Goal: Information Seeking & Learning: Learn about a topic

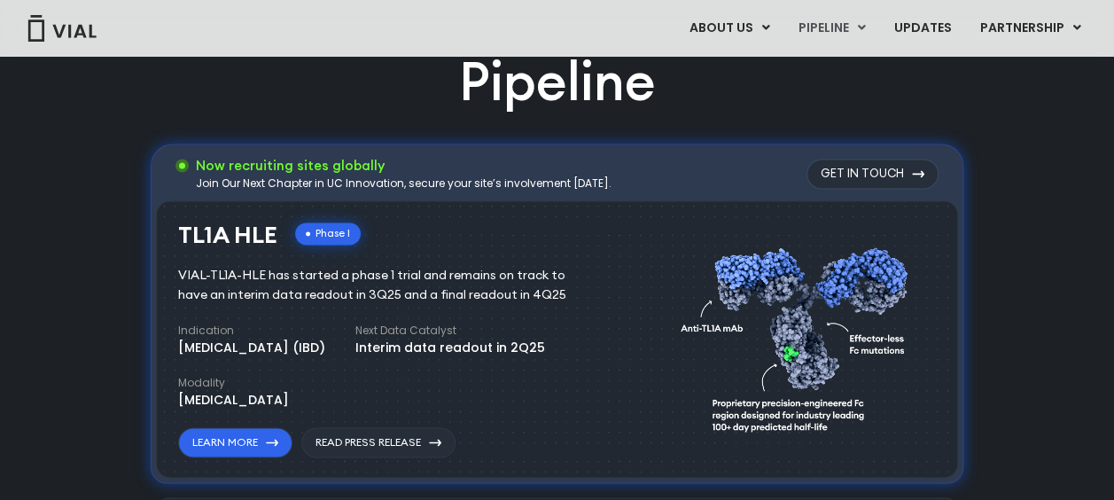
scroll to position [1152, 0]
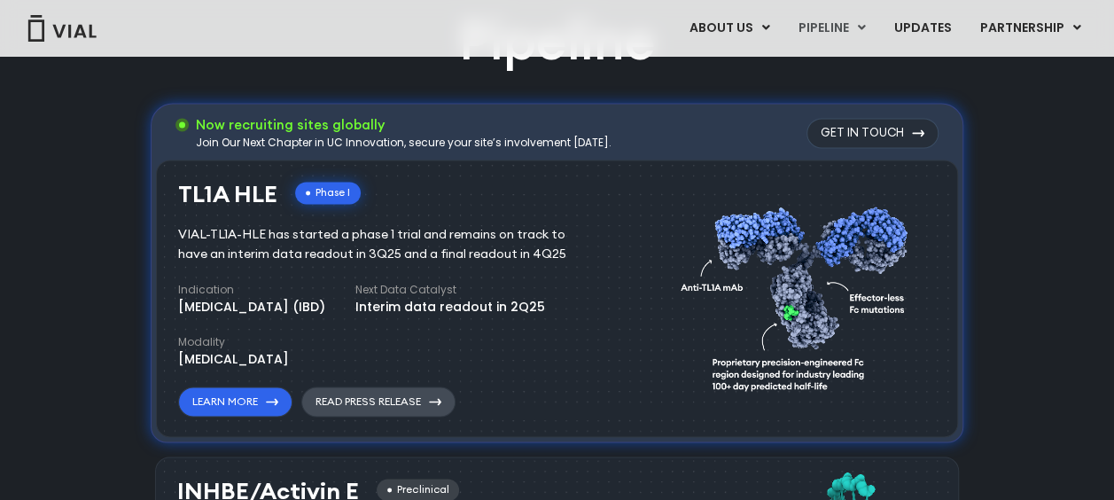
click at [371, 395] on link "Read Press Release" at bounding box center [378, 401] width 154 height 30
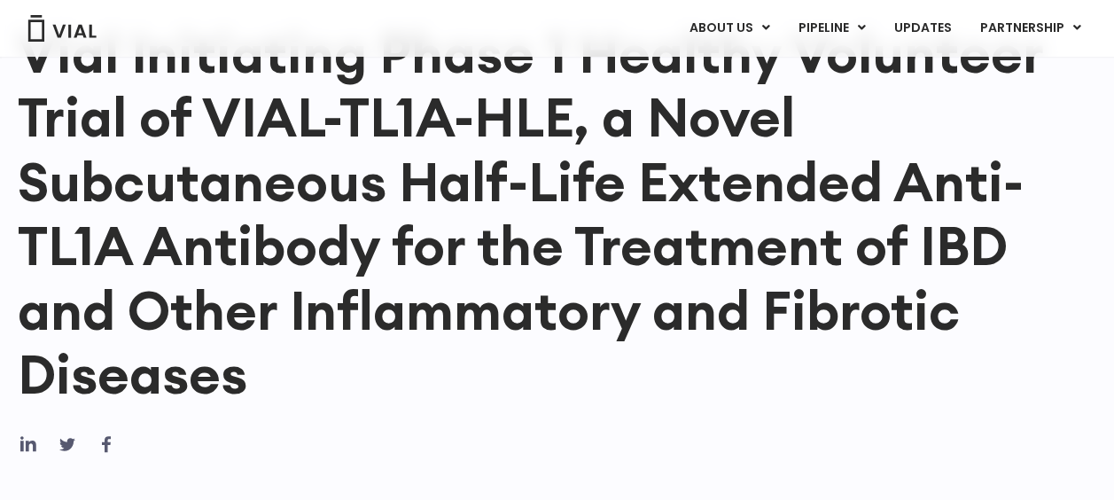
scroll to position [266, 0]
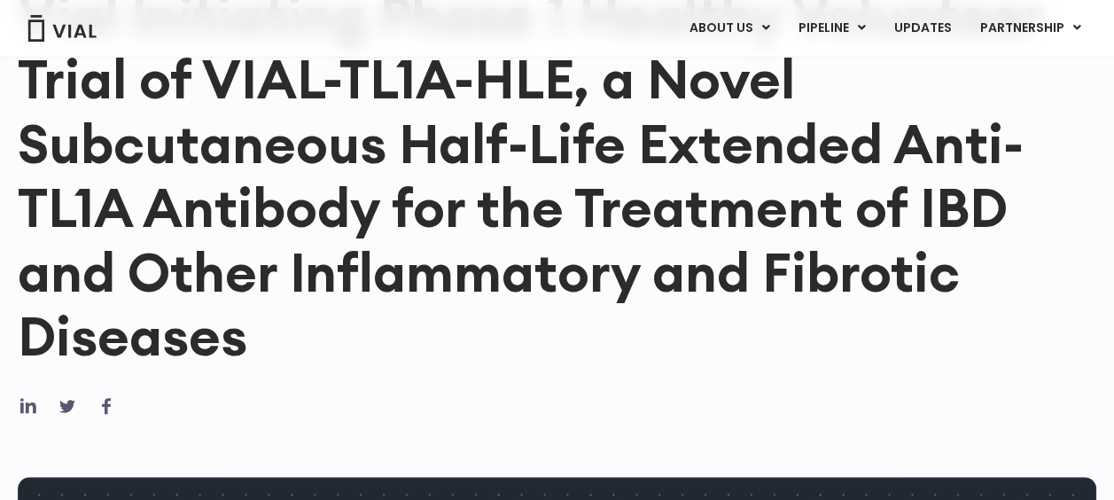
click at [912, 331] on h1 "Vial Initiating Phase 1 Healthy Volunteer Trial of VIAL-TL1A-HLE, a Novel Subcu…" at bounding box center [557, 176] width 1079 height 386
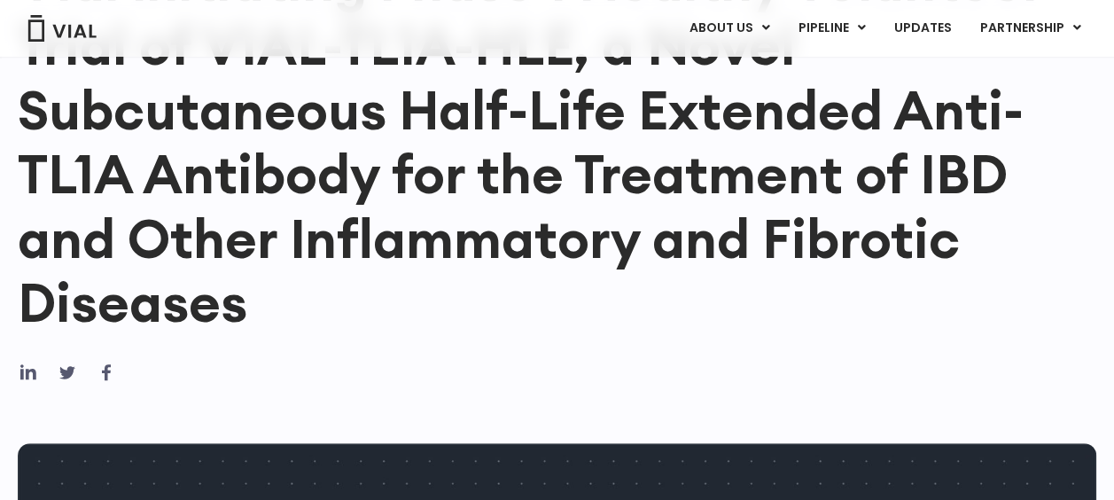
scroll to position [89, 0]
